Goal: Task Accomplishment & Management: Manage account settings

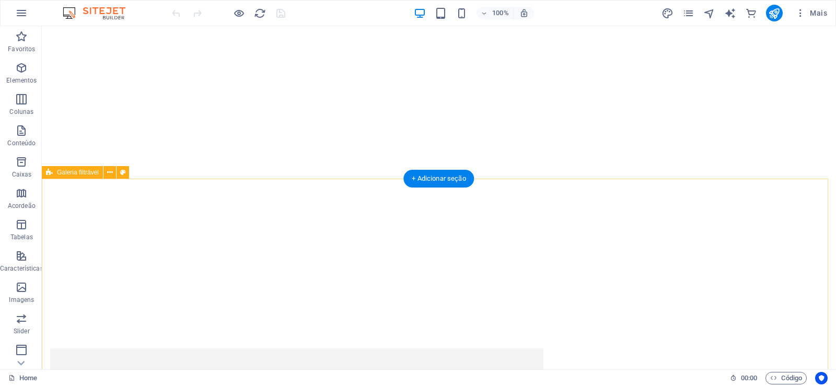
scroll to position [877, 0]
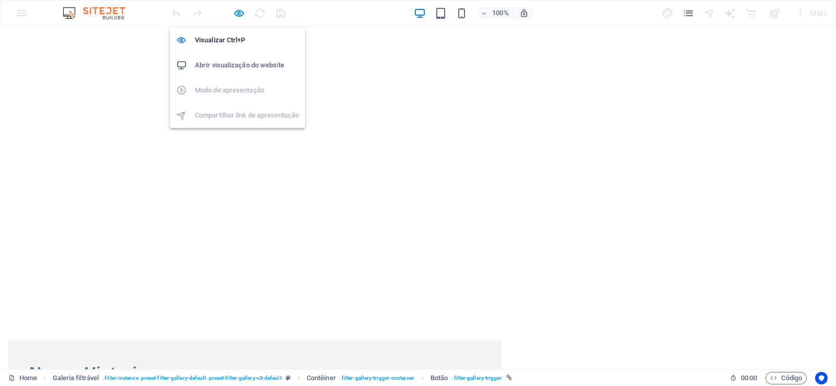
scroll to position [897, 0]
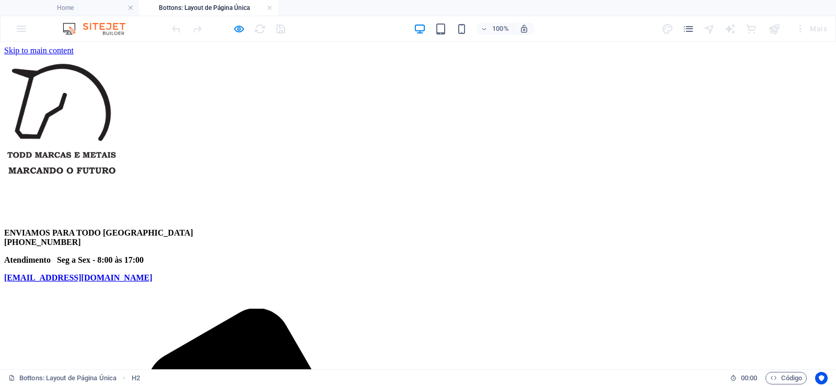
scroll to position [0, 0]
select select "68bc300027deb7747c0cf53b"
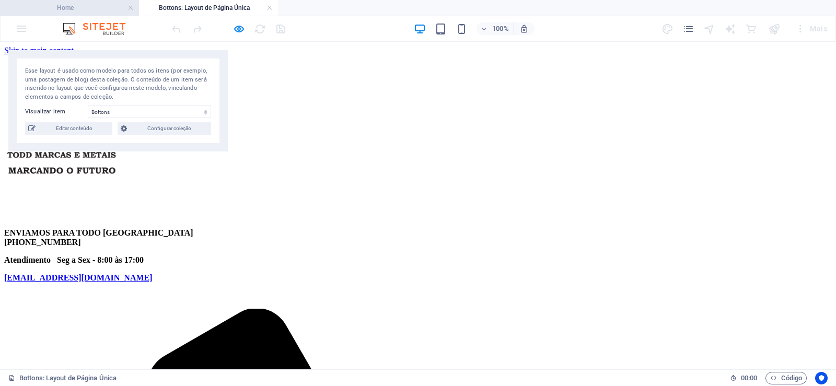
click at [106, 4] on h4 "Home" at bounding box center [69, 7] width 139 height 11
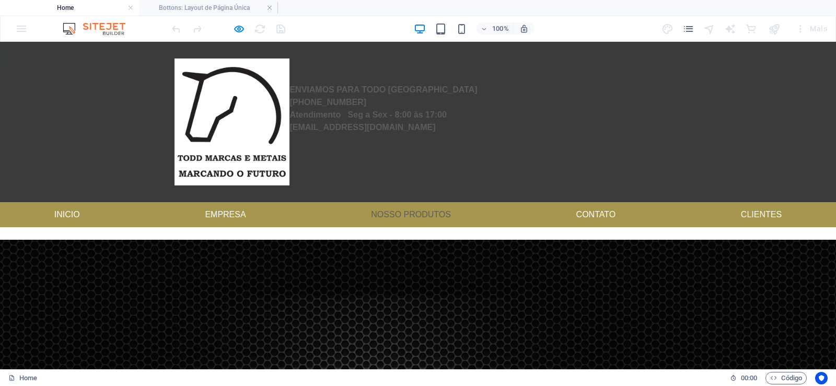
scroll to position [1285, 0]
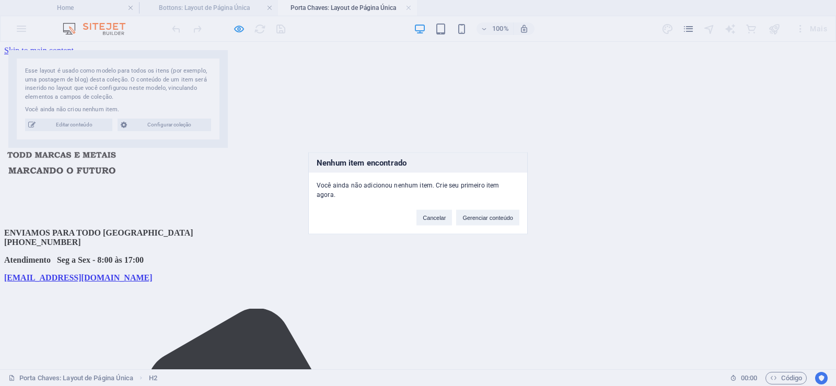
scroll to position [0, 0]
click at [498, 217] on button "Gerenciar conteúdo" at bounding box center [487, 217] width 63 height 16
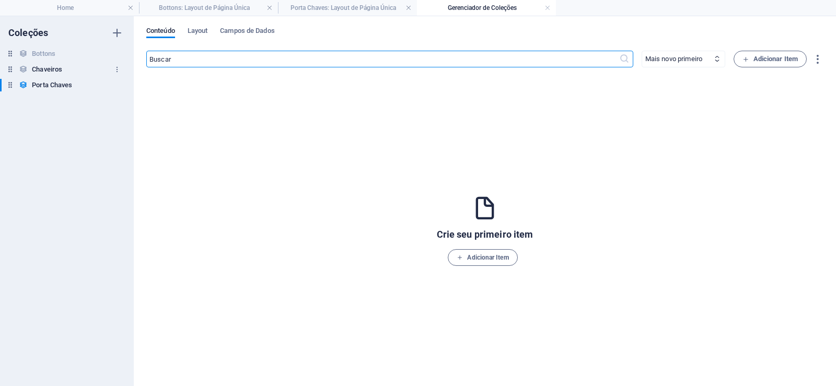
click at [50, 66] on h6 "Chaveiros" at bounding box center [47, 69] width 30 height 13
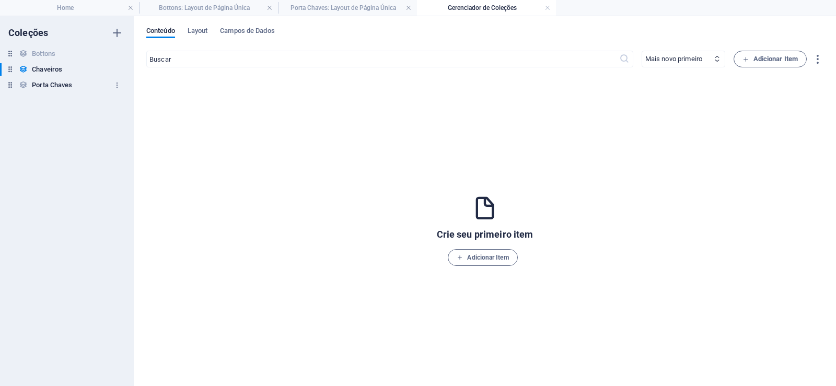
click at [45, 83] on h6 "Porta Chaves" at bounding box center [52, 85] width 40 height 13
click at [346, 3] on h4 "Porta Chaves: Layout de Página Única" at bounding box center [347, 7] width 139 height 11
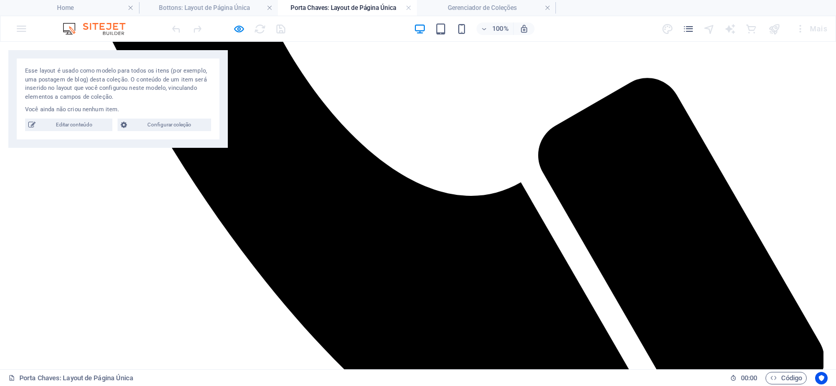
scroll to position [1003, 0]
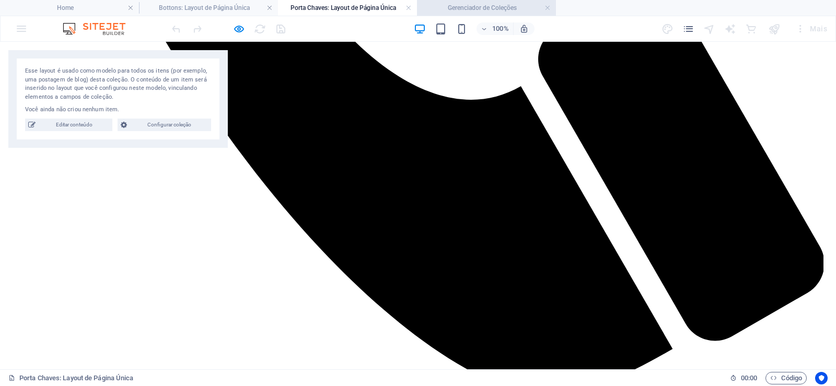
click at [511, 7] on h4 "Gerenciador de Coleções" at bounding box center [486, 7] width 139 height 11
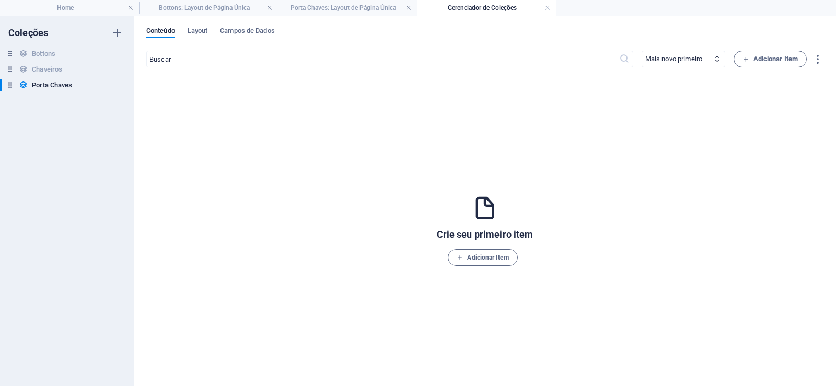
click at [550, 8] on h4 "Gerenciador de Coleções" at bounding box center [486, 7] width 139 height 11
click at [545, 7] on link at bounding box center [547, 8] width 6 height 10
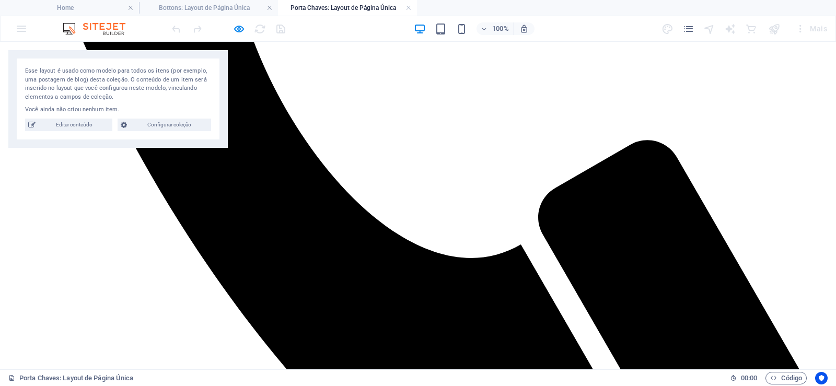
scroll to position [752, 0]
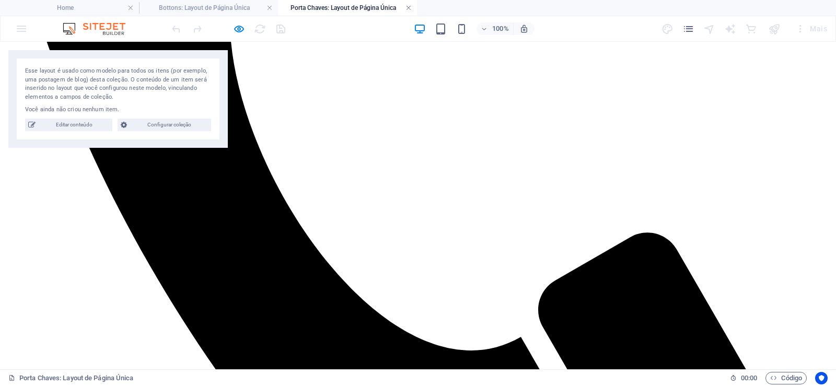
click at [407, 9] on link at bounding box center [408, 8] width 6 height 10
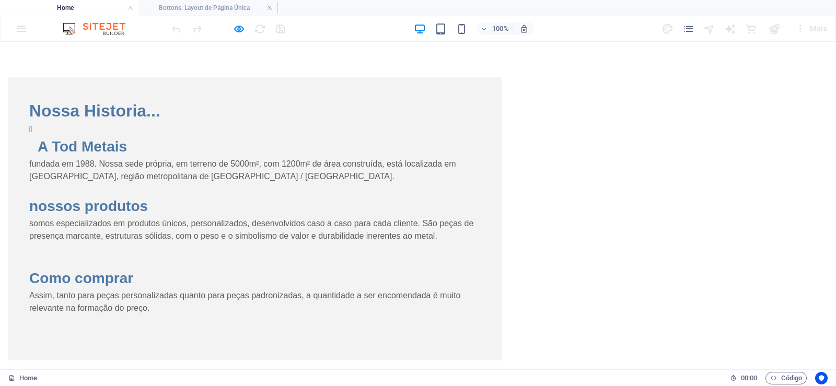
scroll to position [1233, 0]
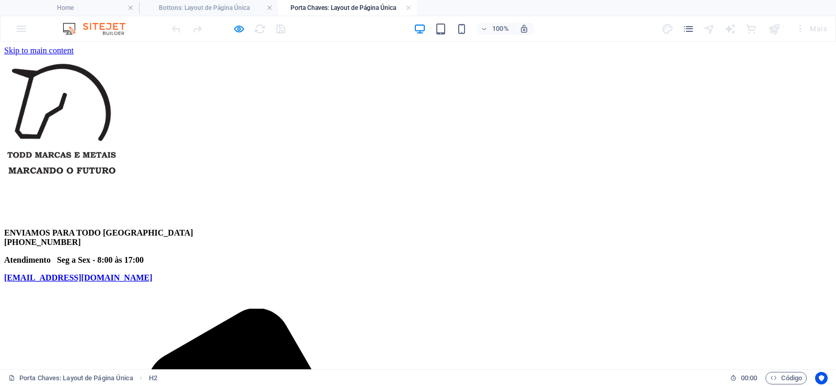
scroll to position [0, 0]
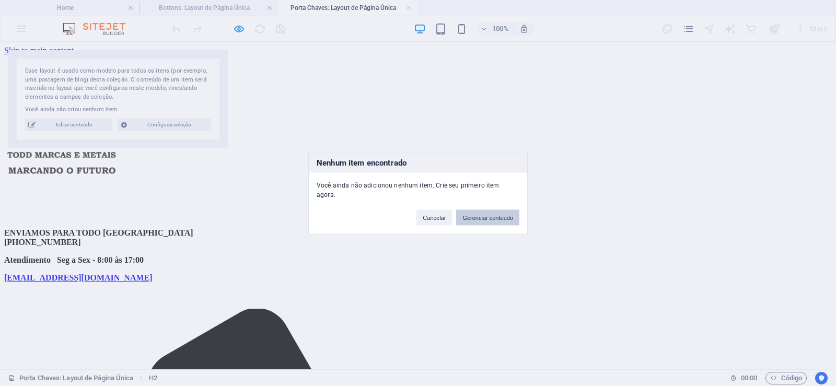
click at [495, 211] on button "Gerenciar conteúdo" at bounding box center [487, 217] width 63 height 16
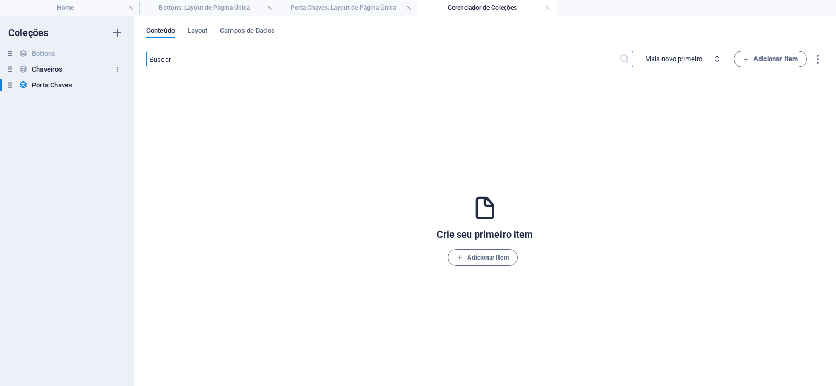
click at [56, 66] on h6 "Chaveiros" at bounding box center [47, 69] width 30 height 13
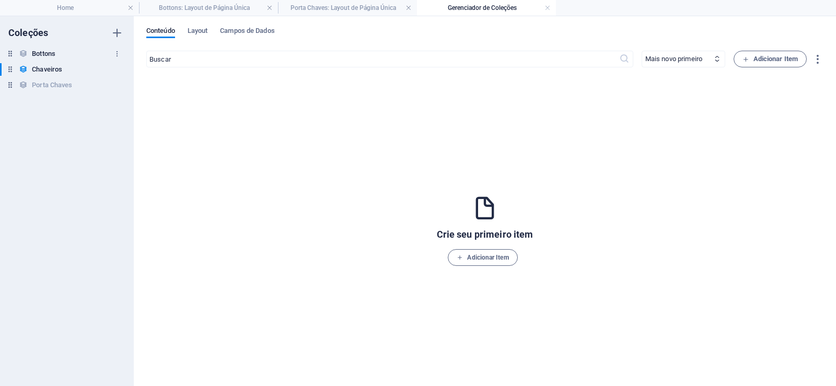
click at [49, 54] on h6 "Bottons" at bounding box center [43, 54] width 23 height 13
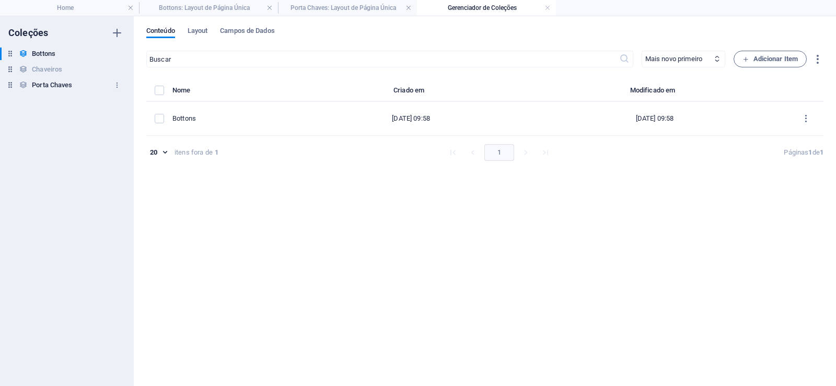
click at [46, 85] on h6 "Porta Chaves" at bounding box center [52, 85] width 40 height 13
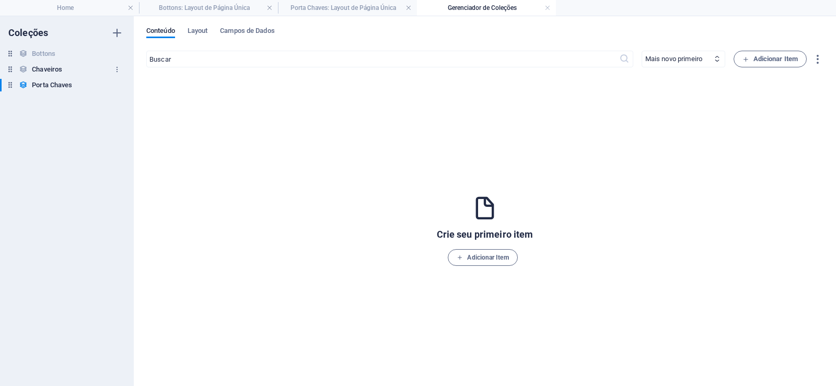
click at [60, 74] on h6 "Chaveiros" at bounding box center [47, 69] width 30 height 13
click at [40, 51] on h6 "Bottons" at bounding box center [43, 54] width 23 height 13
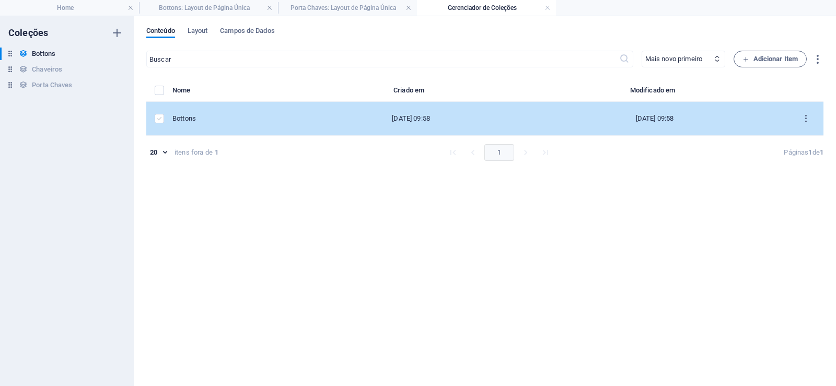
click at [159, 117] on label "items list" at bounding box center [159, 118] width 9 height 9
click at [0, 0] on input "items list" at bounding box center [0, 0] width 0 height 0
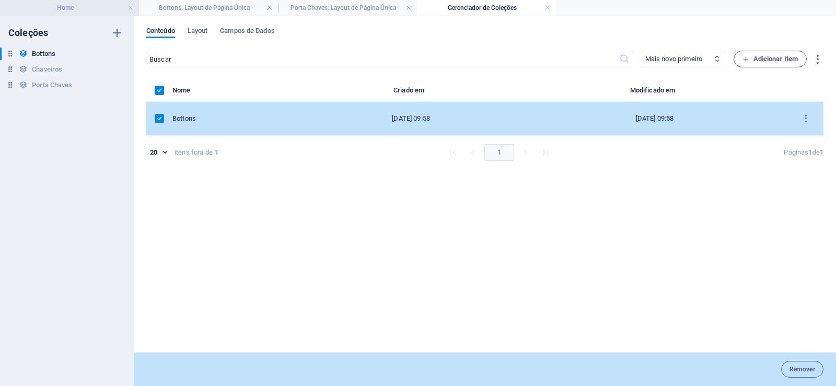
click at [99, 9] on h4 "Home" at bounding box center [69, 7] width 139 height 11
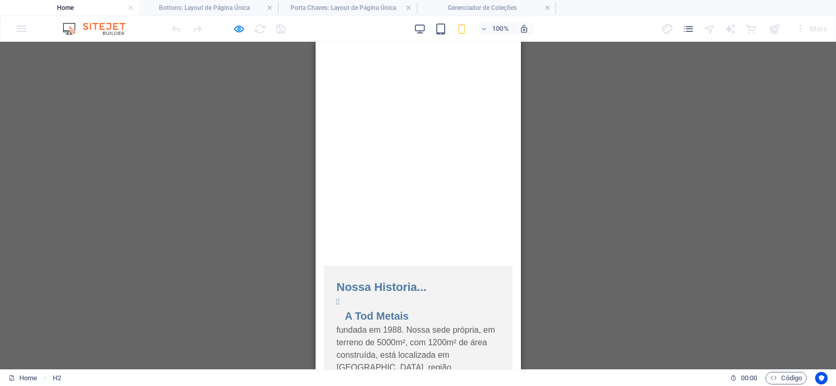
scroll to position [815, 0]
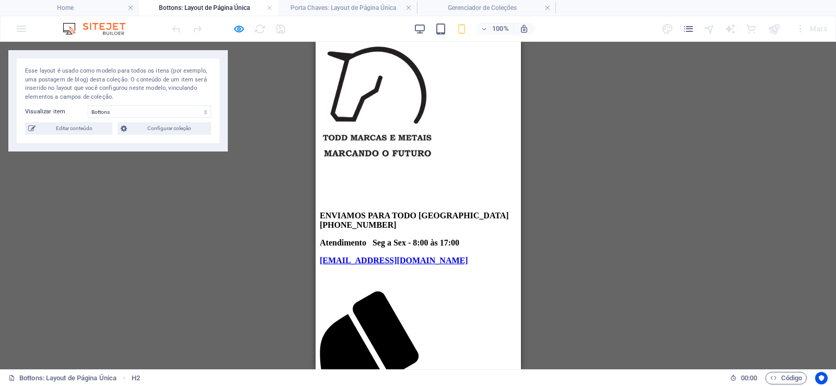
scroll to position [0, 0]
